Goal: Information Seeking & Learning: Learn about a topic

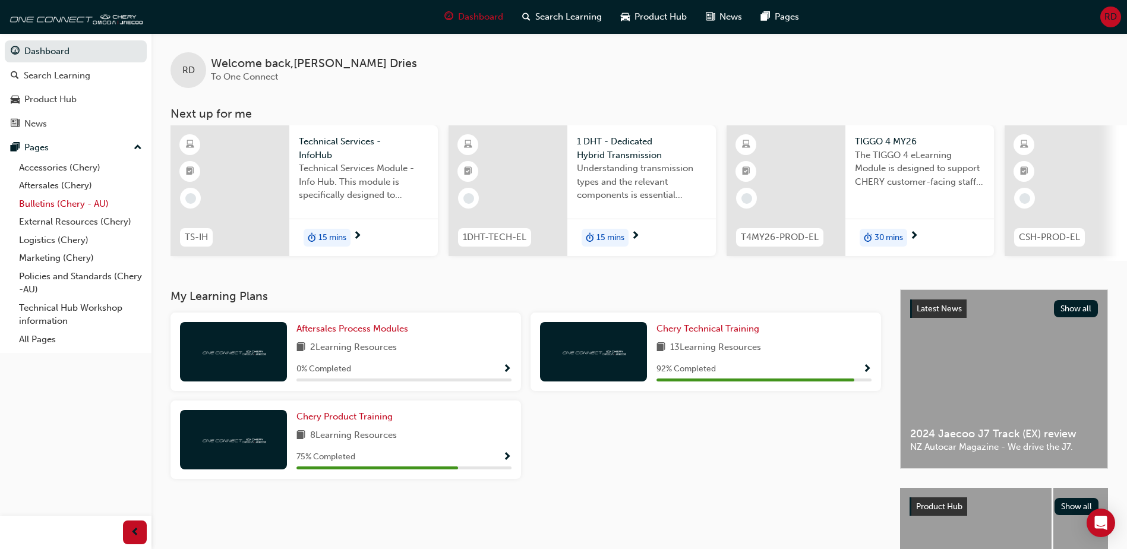
click at [40, 201] on link "Bulletins (Chery - AU)" at bounding box center [80, 204] width 133 height 18
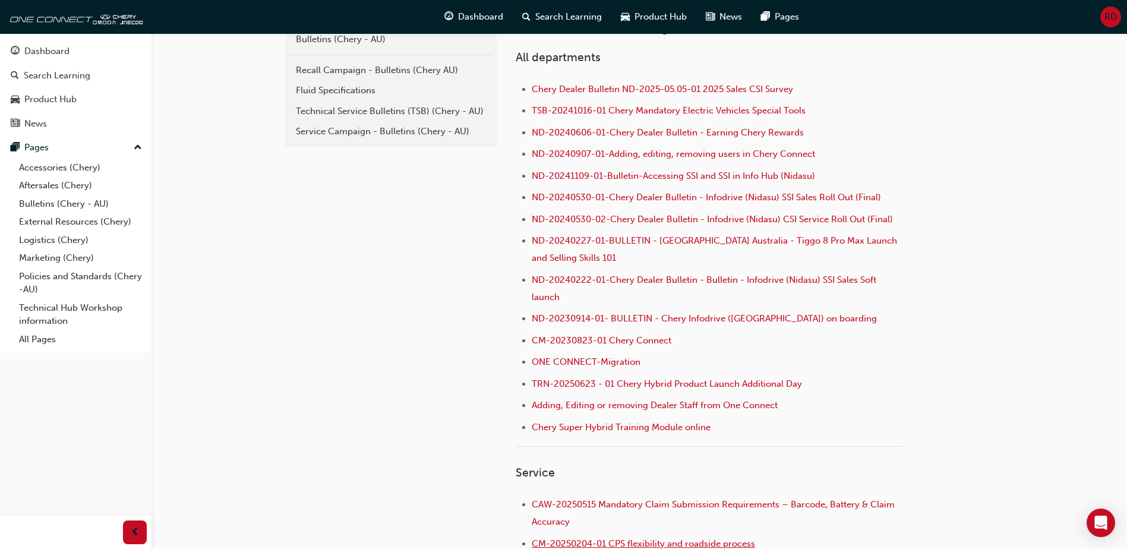
scroll to position [214, 0]
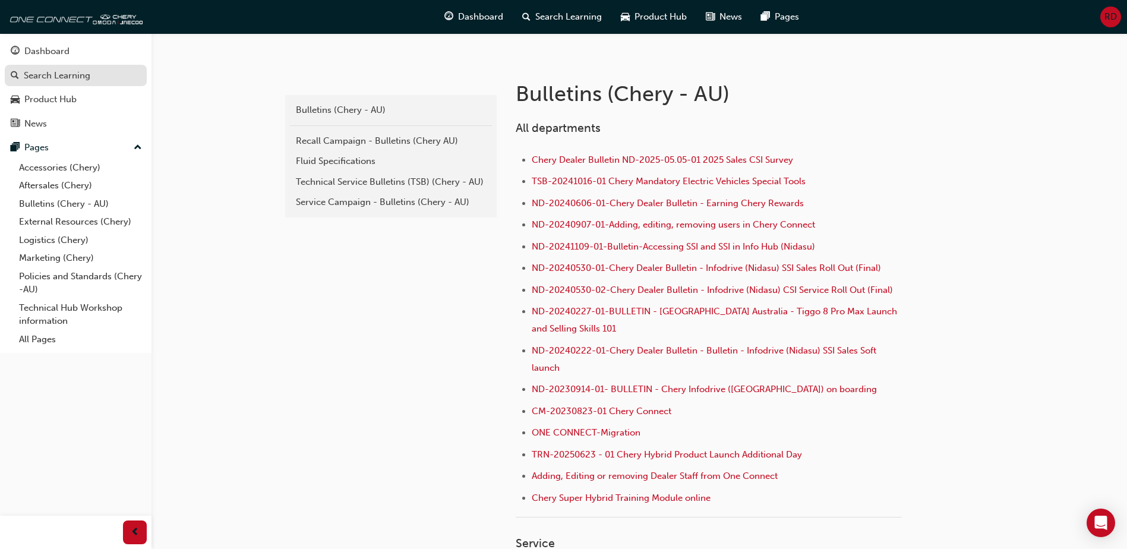
click at [102, 75] on div "Search Learning" at bounding box center [76, 75] width 130 height 15
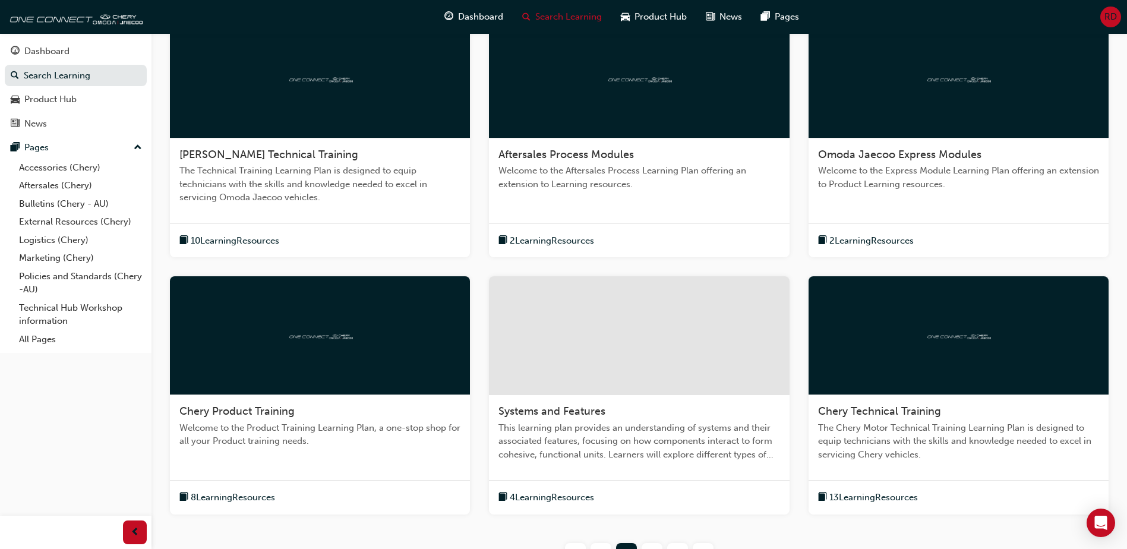
scroll to position [70, 0]
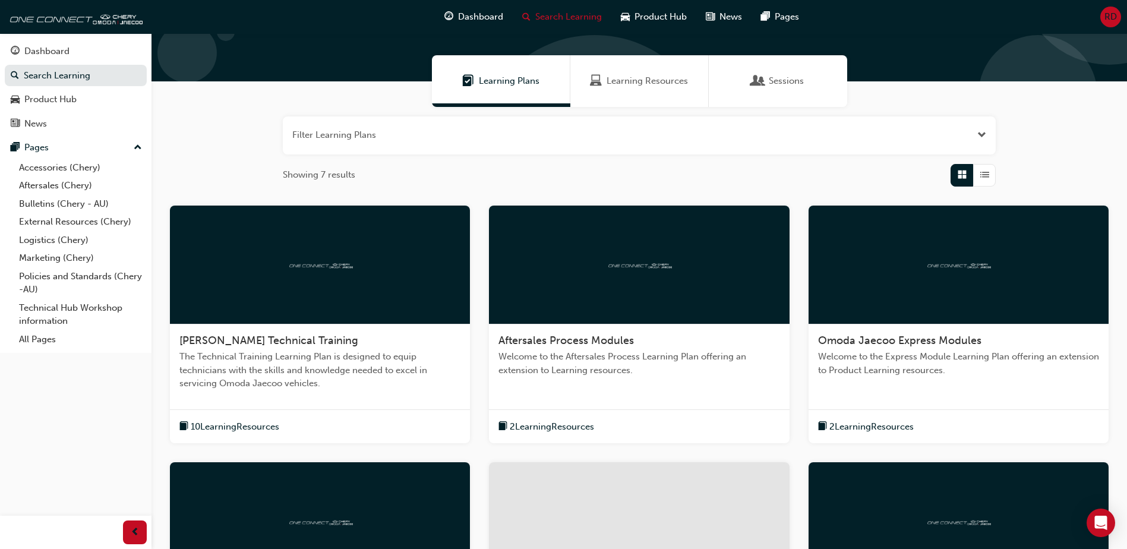
click at [253, 424] on span "10 Learning Resources" at bounding box center [235, 427] width 89 height 14
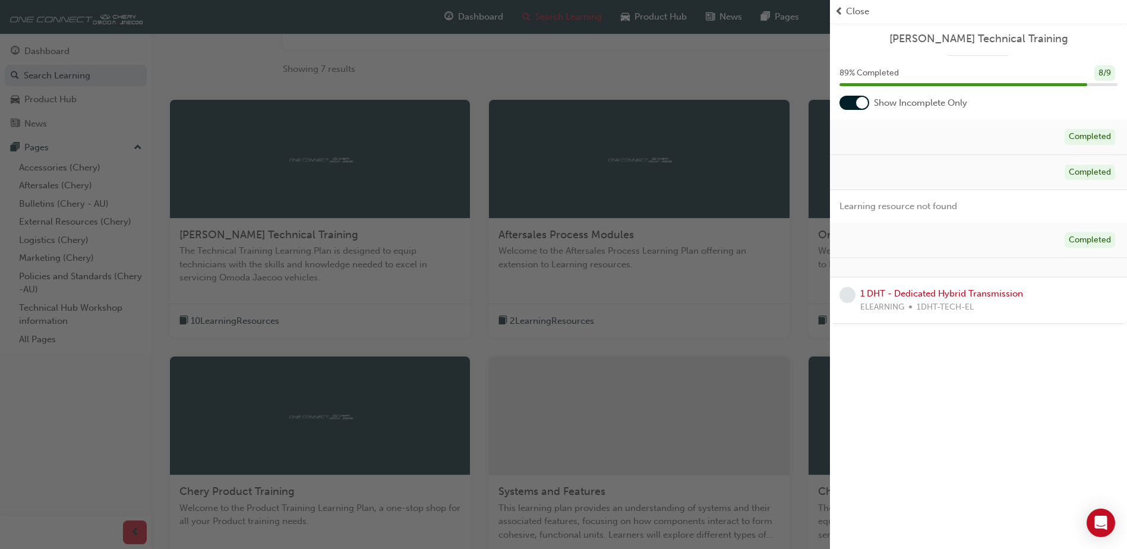
scroll to position [367, 0]
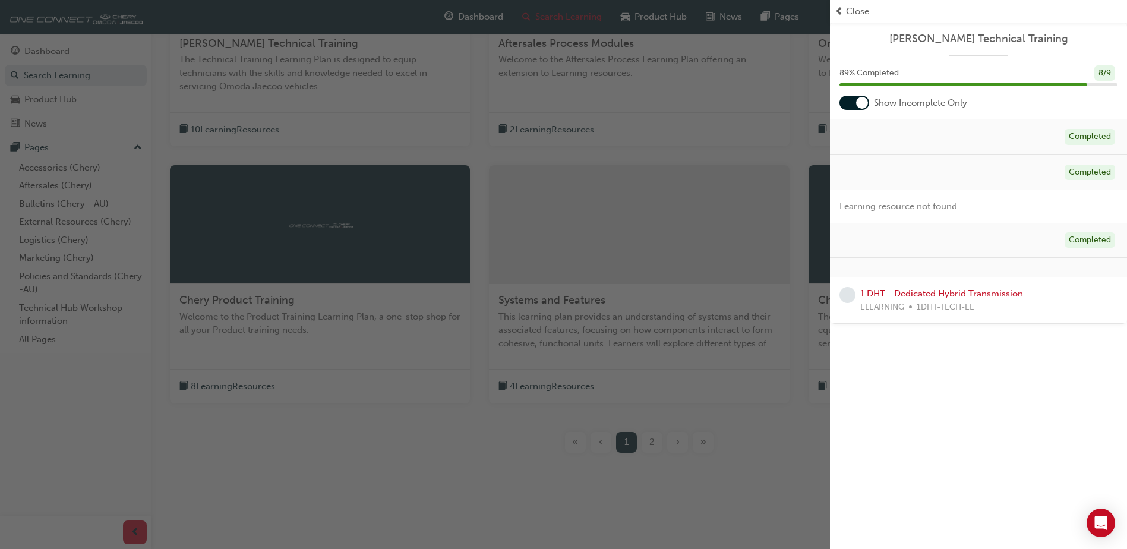
click at [849, 10] on span "Close" at bounding box center [857, 12] width 23 height 14
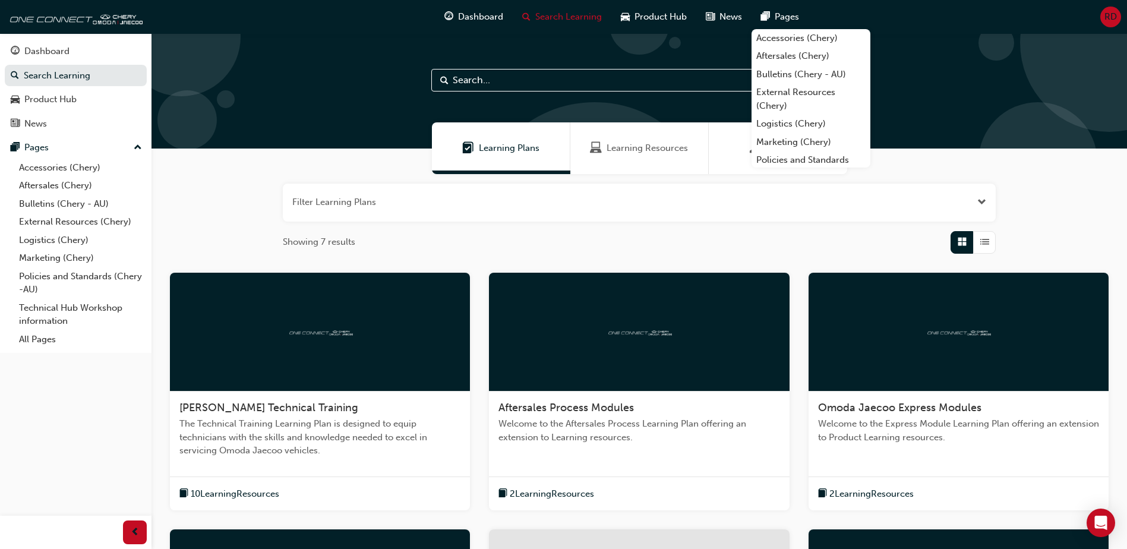
scroll to position [0, 0]
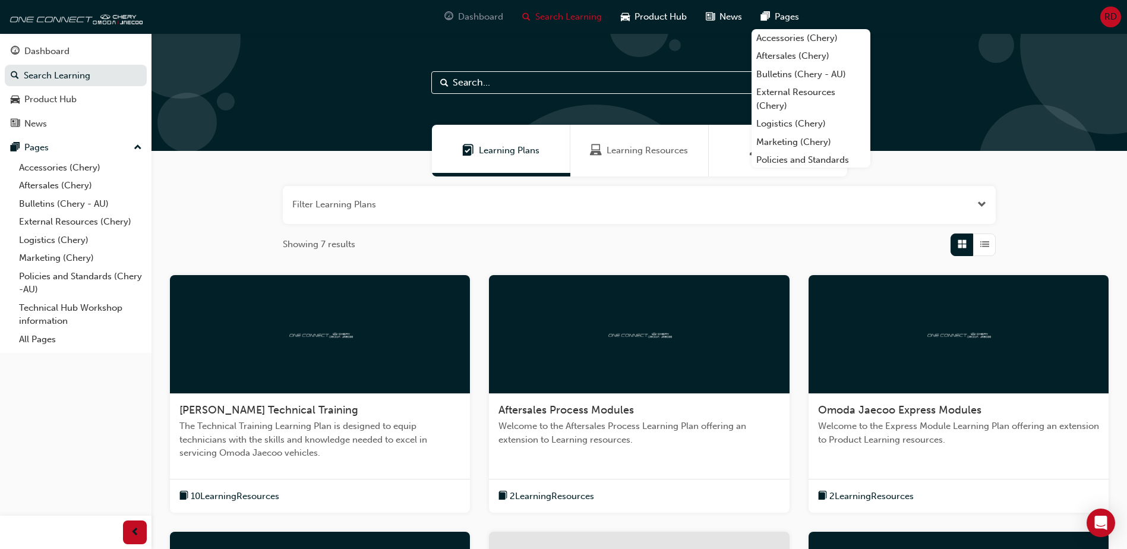
click at [475, 14] on span "Dashboard" at bounding box center [480, 17] width 45 height 14
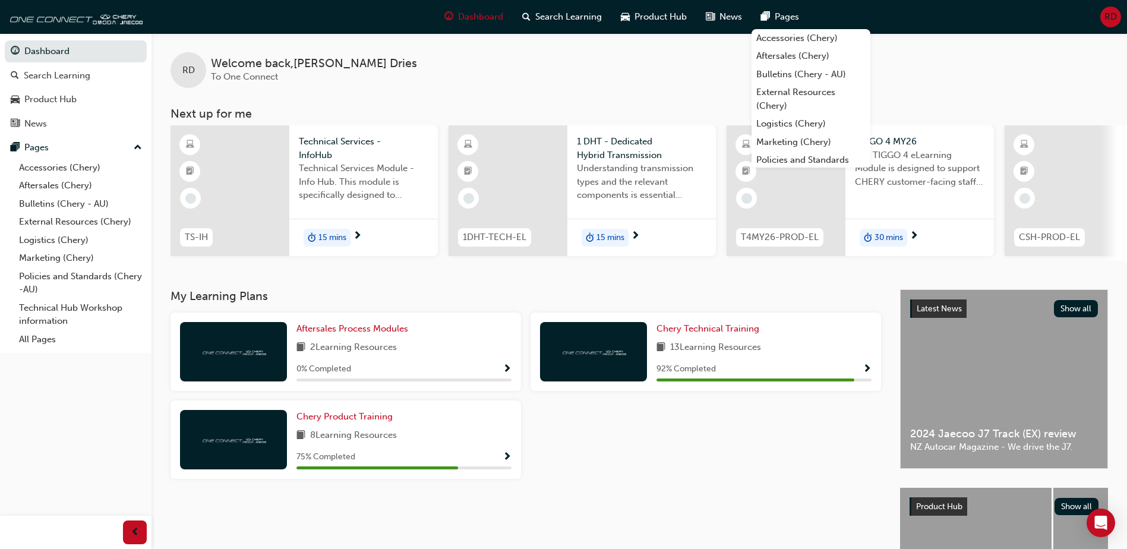
click at [387, 443] on span "8 Learning Resources" at bounding box center [353, 435] width 87 height 15
click at [368, 422] on span "Chery Product Training" at bounding box center [345, 416] width 96 height 11
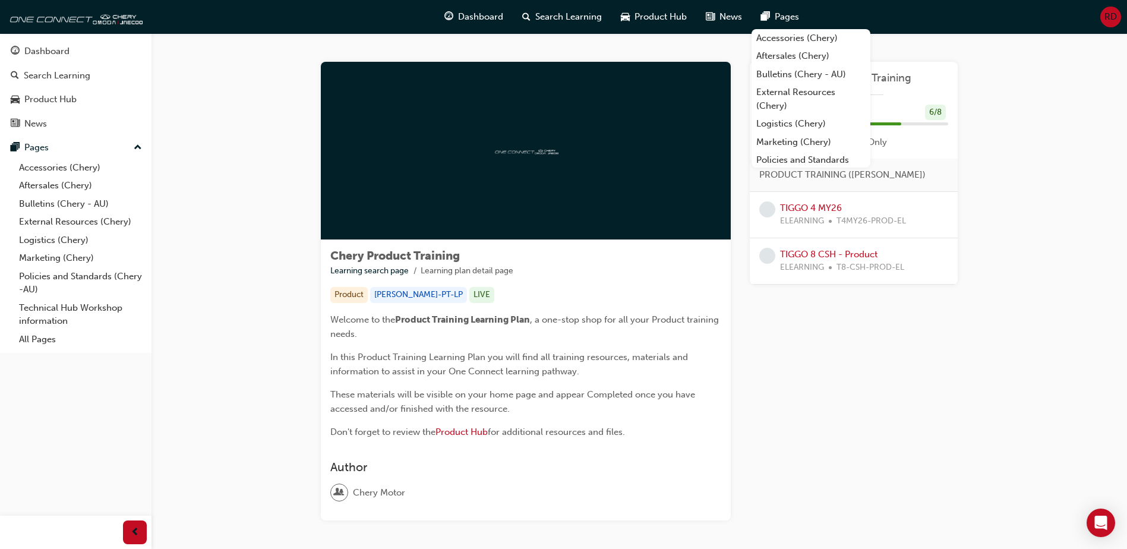
click at [902, 482] on div "Learning Plan Chery Product Training 75 % Completed 6 / 8 Show Incomplete Only …" at bounding box center [854, 291] width 208 height 459
click at [904, 504] on div "Learning Plan Chery Product Training 75 % Completed 6 / 8 Show Incomplete Only …" at bounding box center [854, 291] width 208 height 459
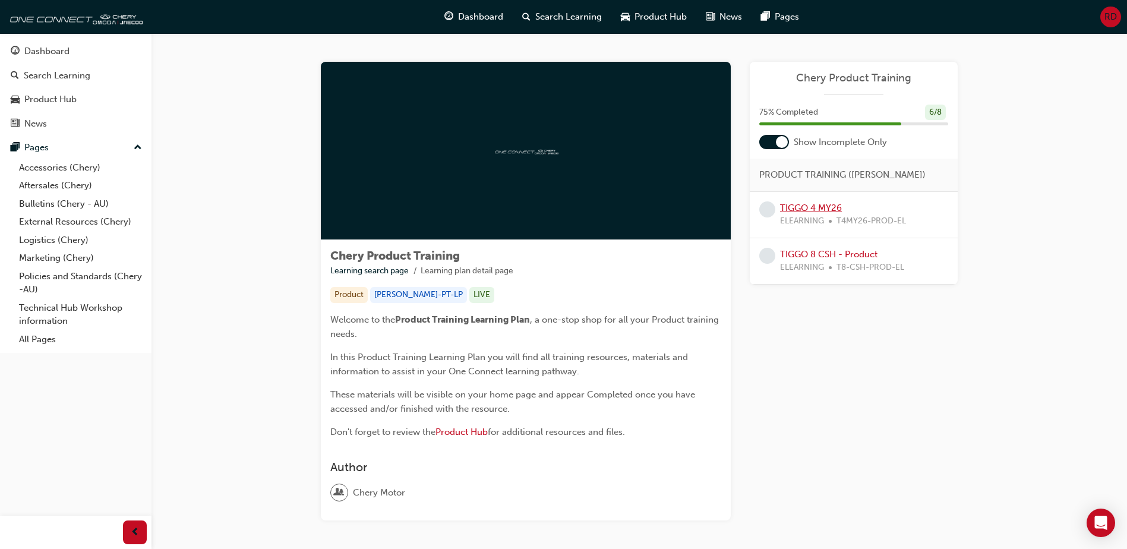
click at [793, 203] on link "TIGGO 4 MY26" at bounding box center [811, 208] width 62 height 11
